Goal: Transaction & Acquisition: Purchase product/service

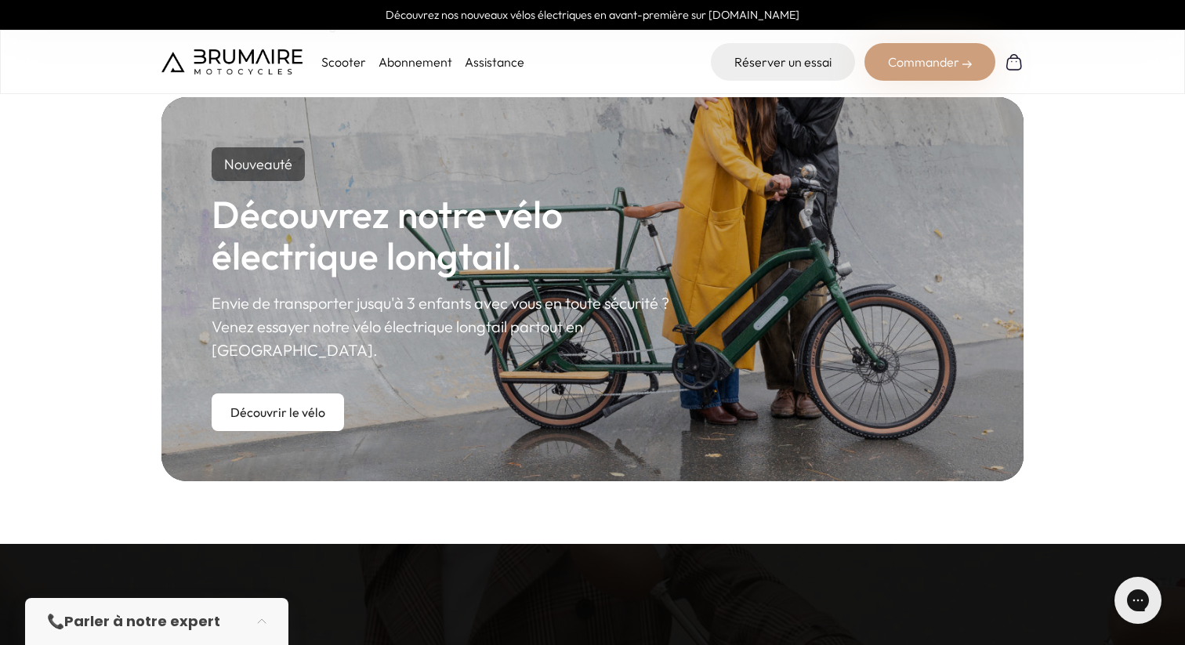
click at [340, 58] on p "Scooter" at bounding box center [343, 61] width 45 height 19
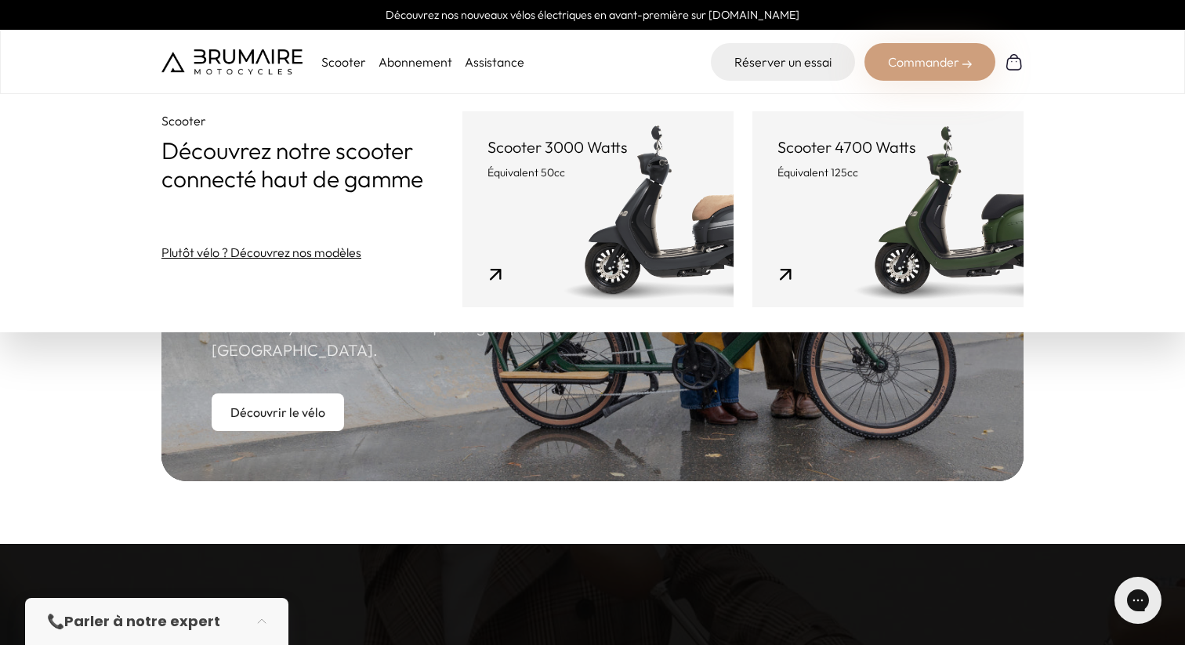
click at [825, 120] on link "Scooter 4700 Watts Équivalent 125cc" at bounding box center [887, 209] width 271 height 196
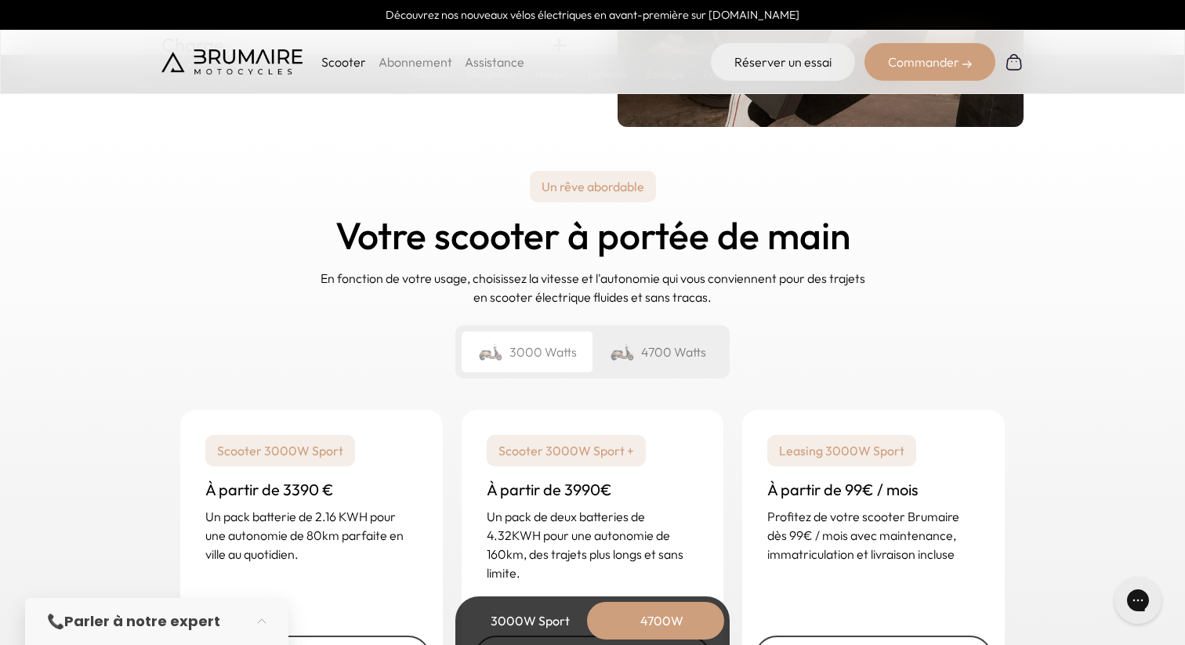
scroll to position [3847, 0]
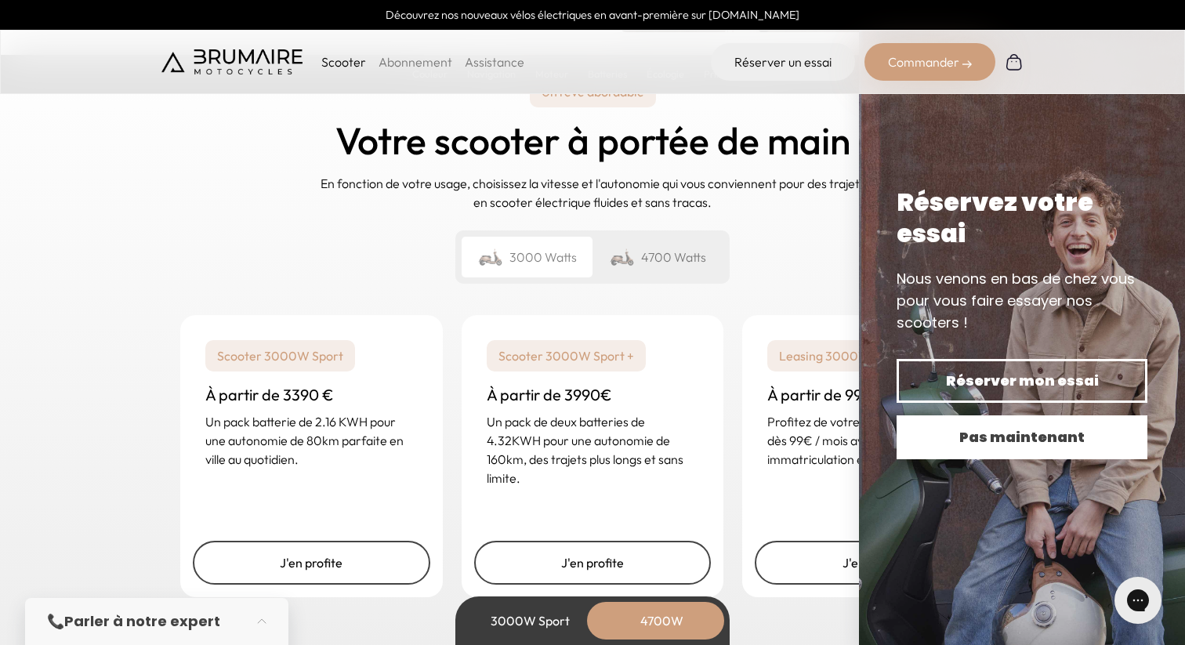
click at [957, 426] on span "Pas maintenant" at bounding box center [1022, 437] width 196 height 22
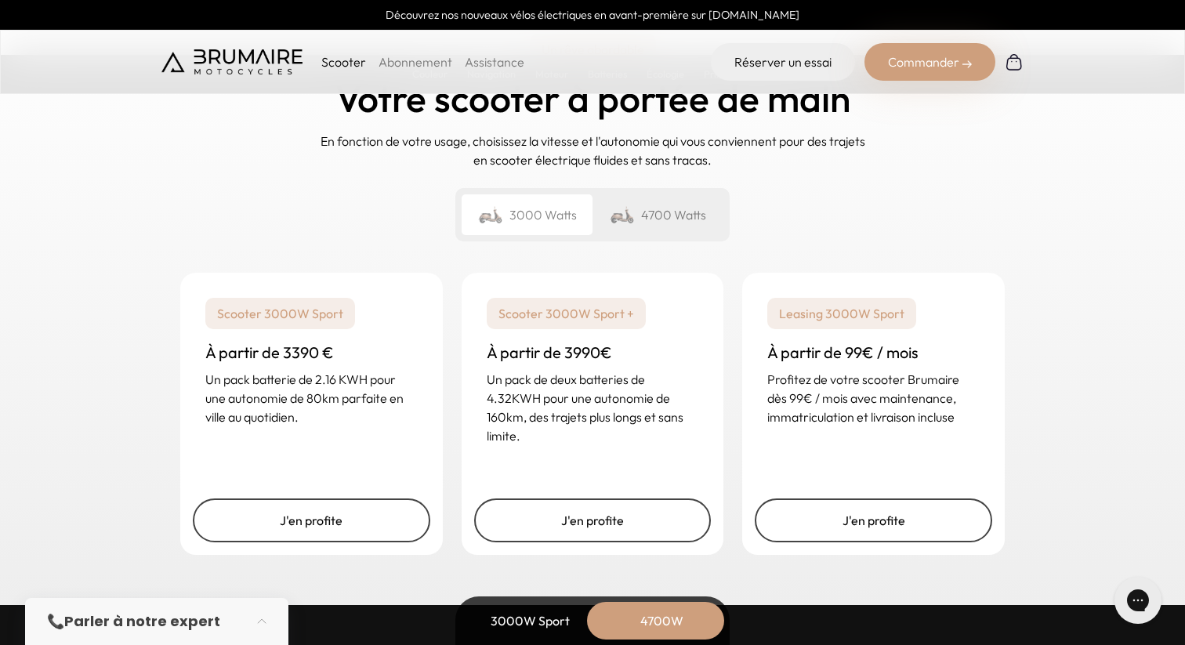
scroll to position [3891, 0]
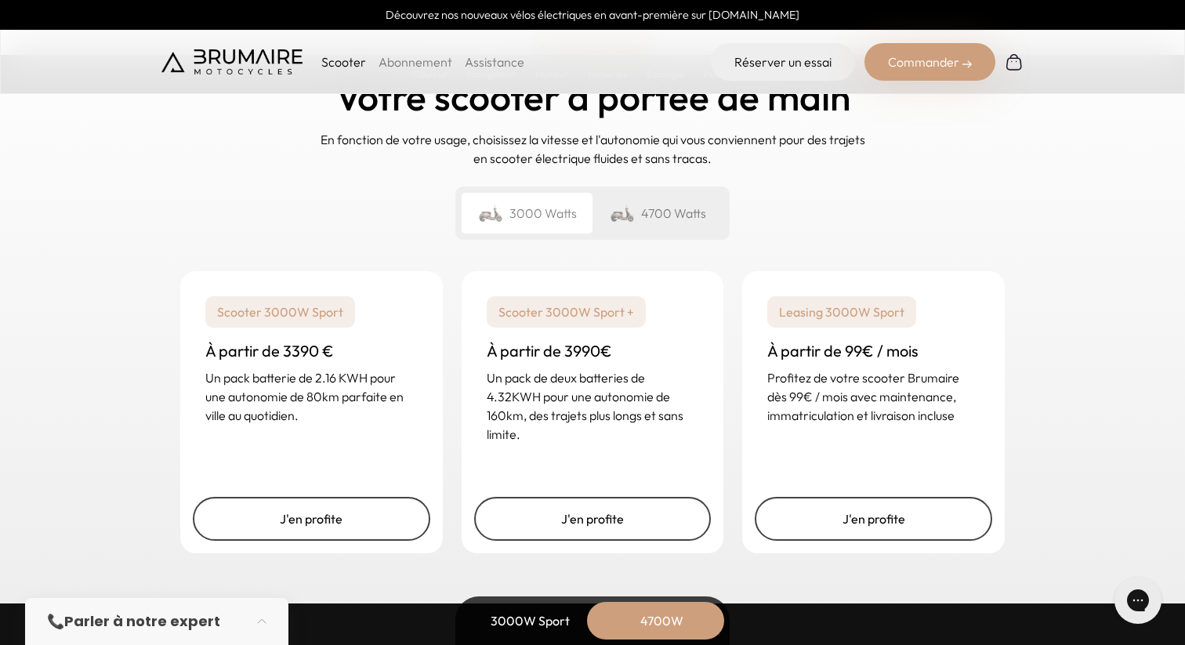
click at [657, 214] on div "4700 Watts" at bounding box center [657, 213] width 131 height 41
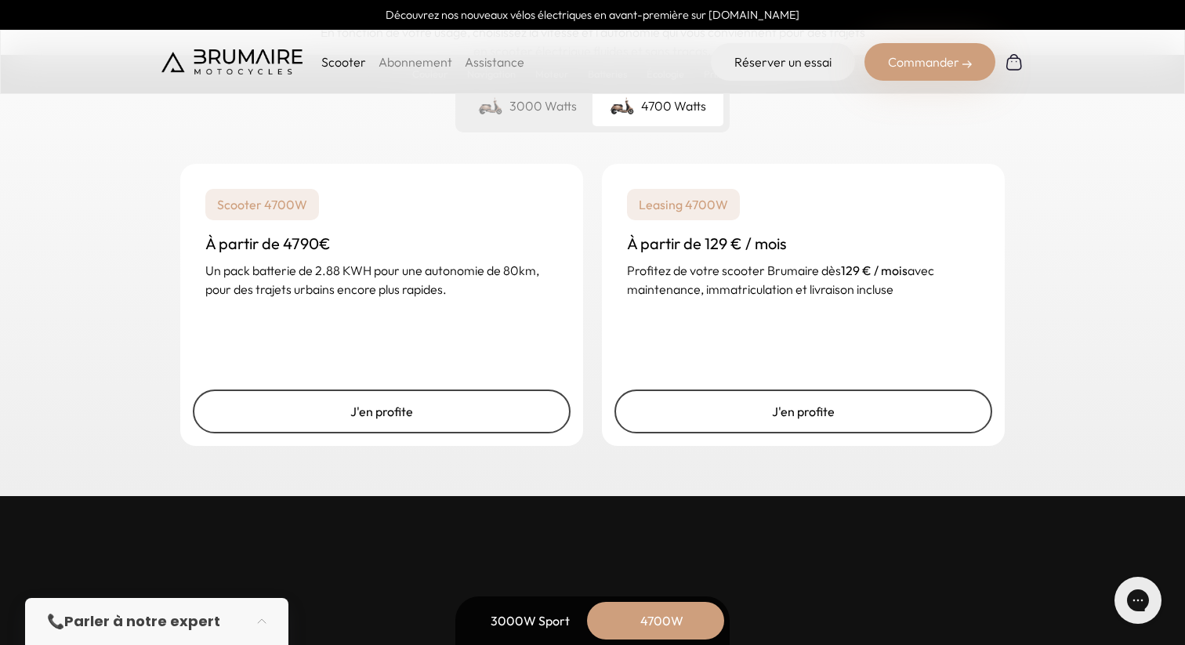
scroll to position [4068, 0]
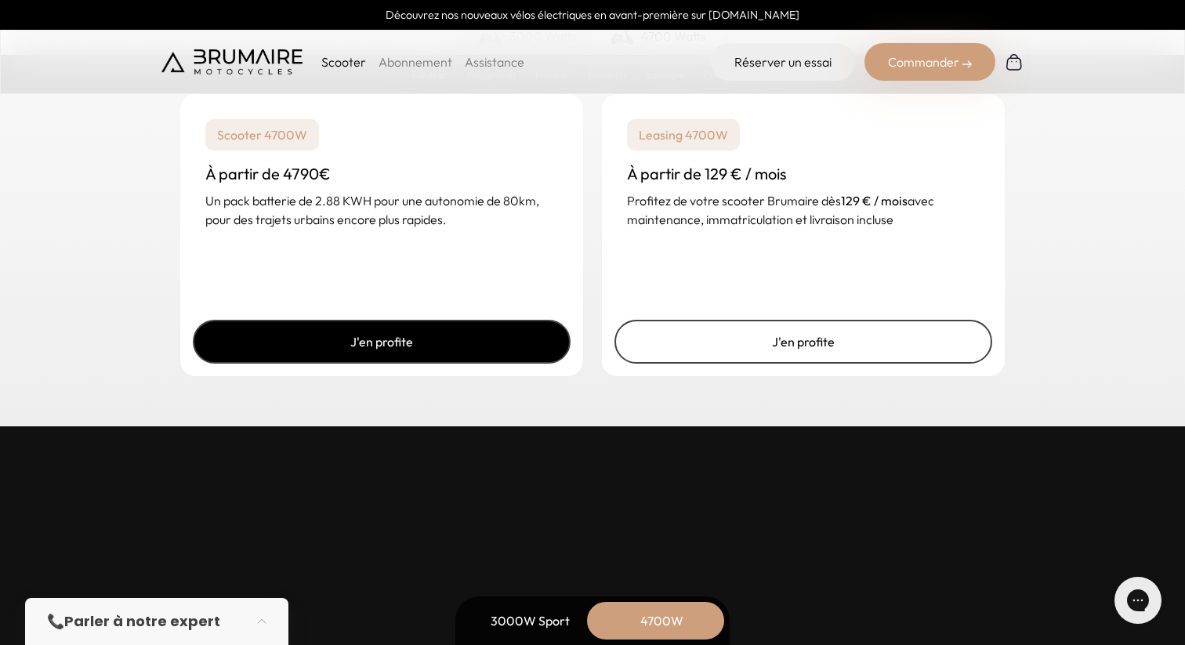
click at [469, 356] on link "J'en profite" at bounding box center [382, 342] width 378 height 44
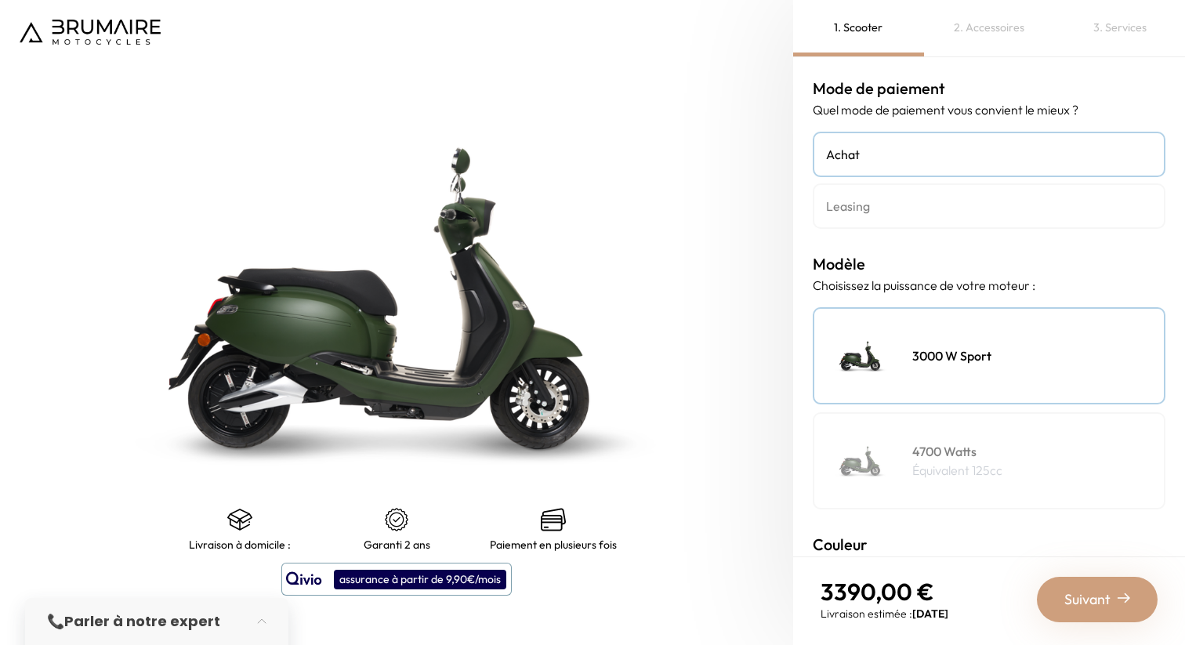
click at [907, 441] on div "4700 Watts Équivalent 125cc" at bounding box center [988, 460] width 353 height 97
